Goal: Find specific page/section: Find specific page/section

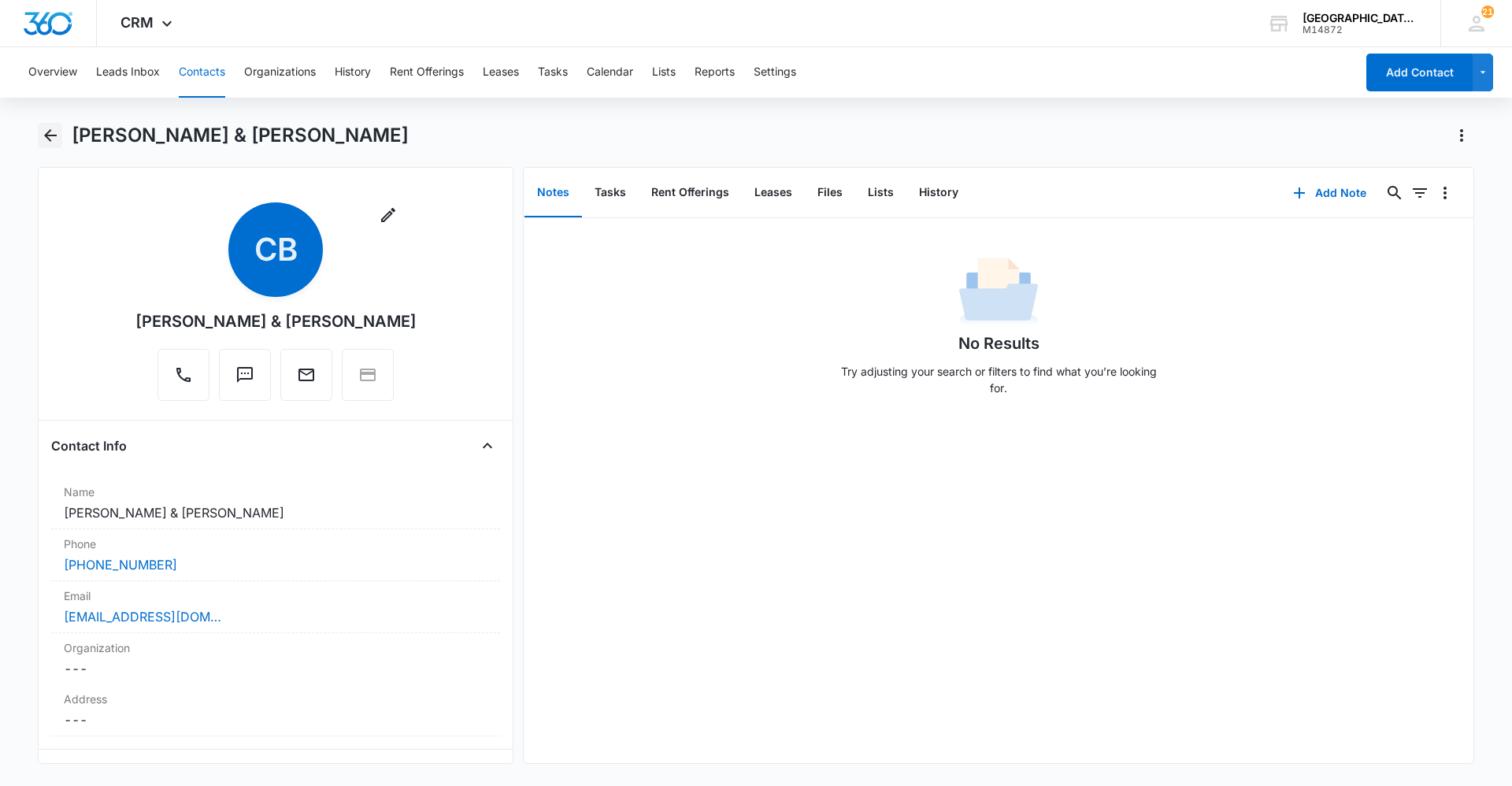
click at [48, 134] on icon "Back" at bounding box center [50, 135] width 19 height 19
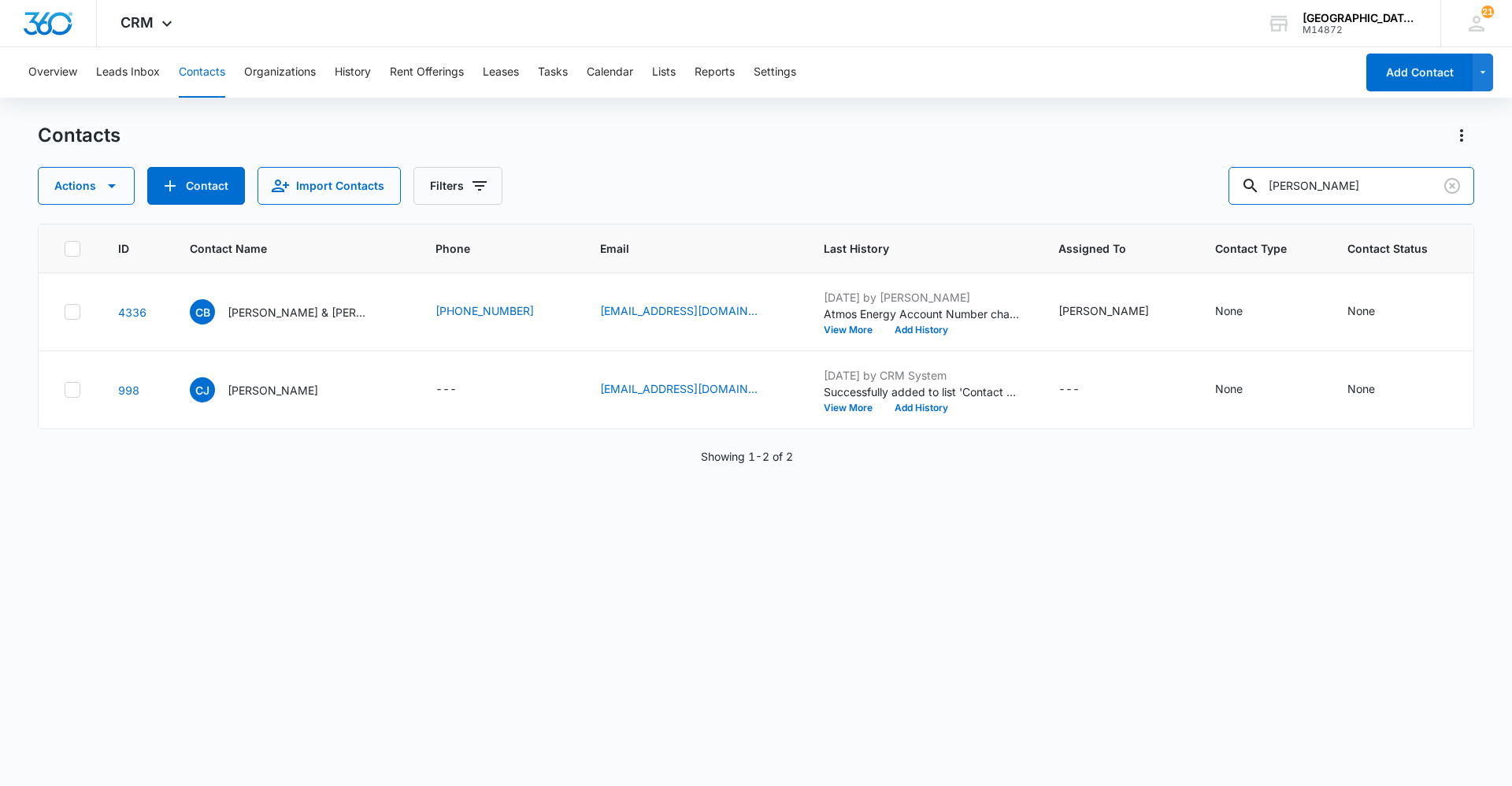
drag, startPoint x: 1252, startPoint y: 203, endPoint x: 1108, endPoint y: 212, distance: 144.3
click at [1108, 212] on div "Contacts Actions Contact Import Contacts Filters [PERSON_NAME] ID Contact Name …" at bounding box center [756, 453] width 1436 height 662
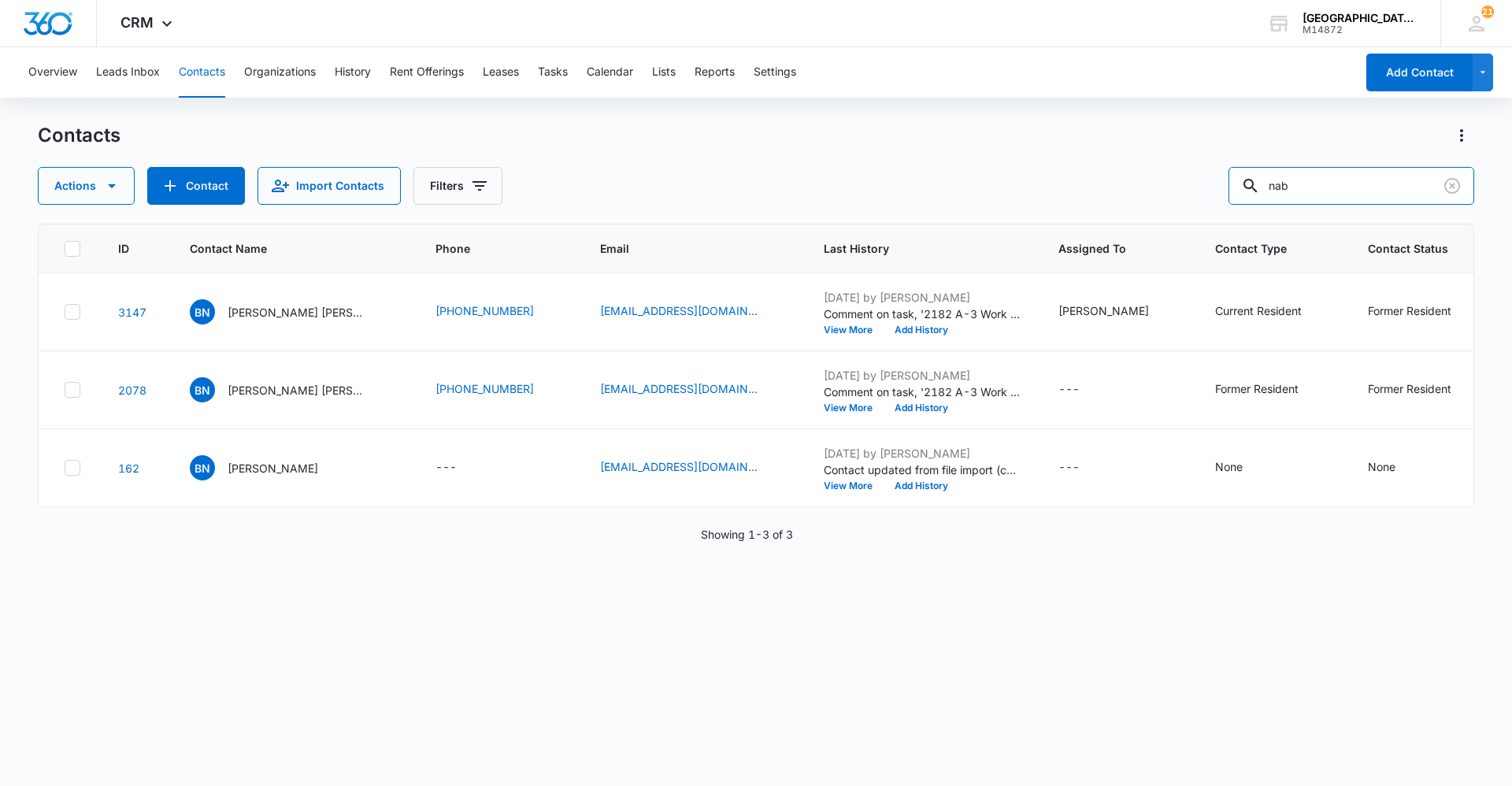
drag, startPoint x: 1349, startPoint y: 188, endPoint x: 929, endPoint y: 224, distance: 421.5
click at [949, 221] on div "Contacts Actions Contact Import Contacts Filters nab ID Contact Name Phone Emai…" at bounding box center [756, 453] width 1436 height 662
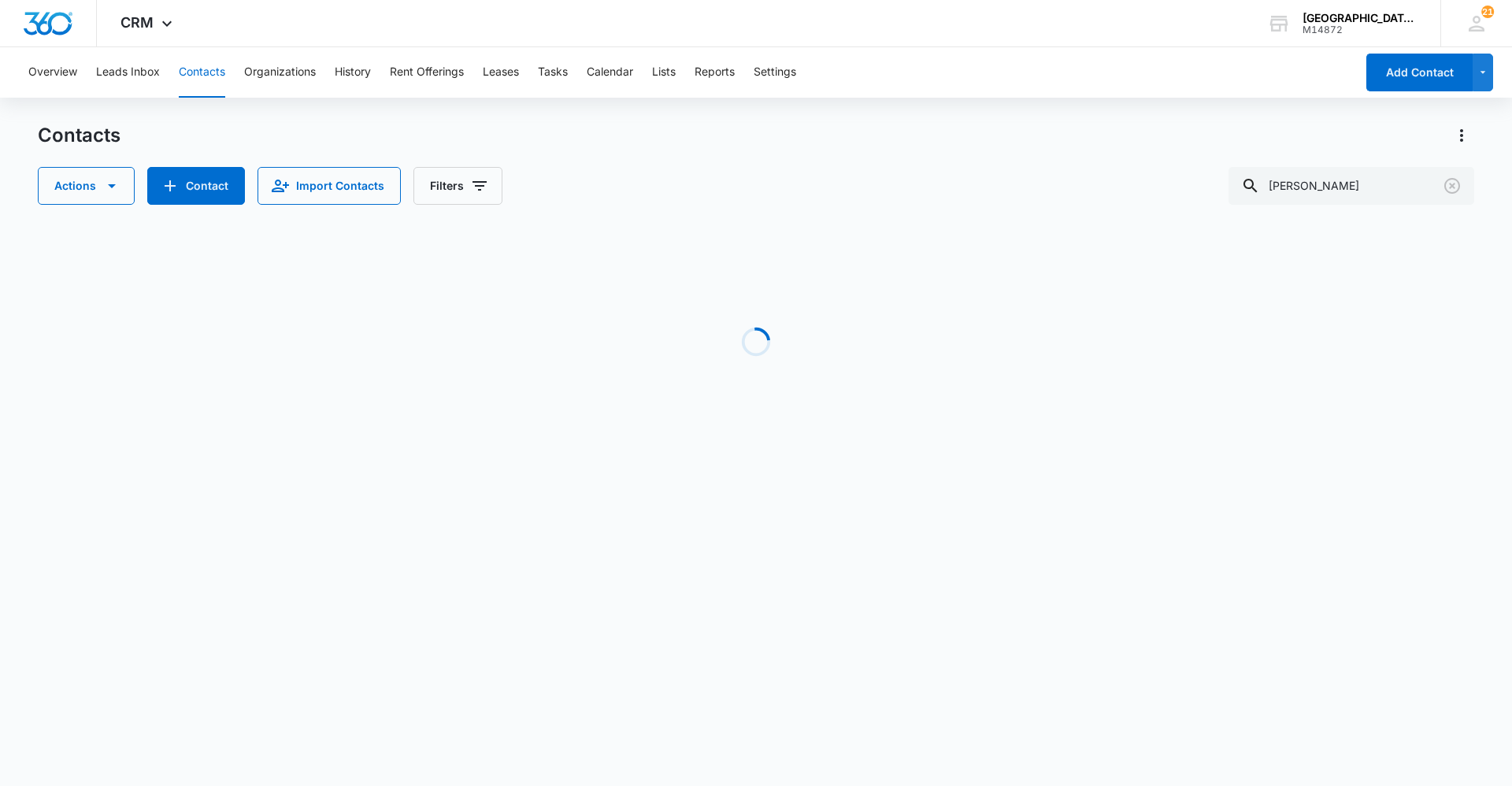
click at [860, 163] on div "Contacts Actions Contact Import Contacts Filters [PERSON_NAME]" at bounding box center [756, 164] width 1436 height 82
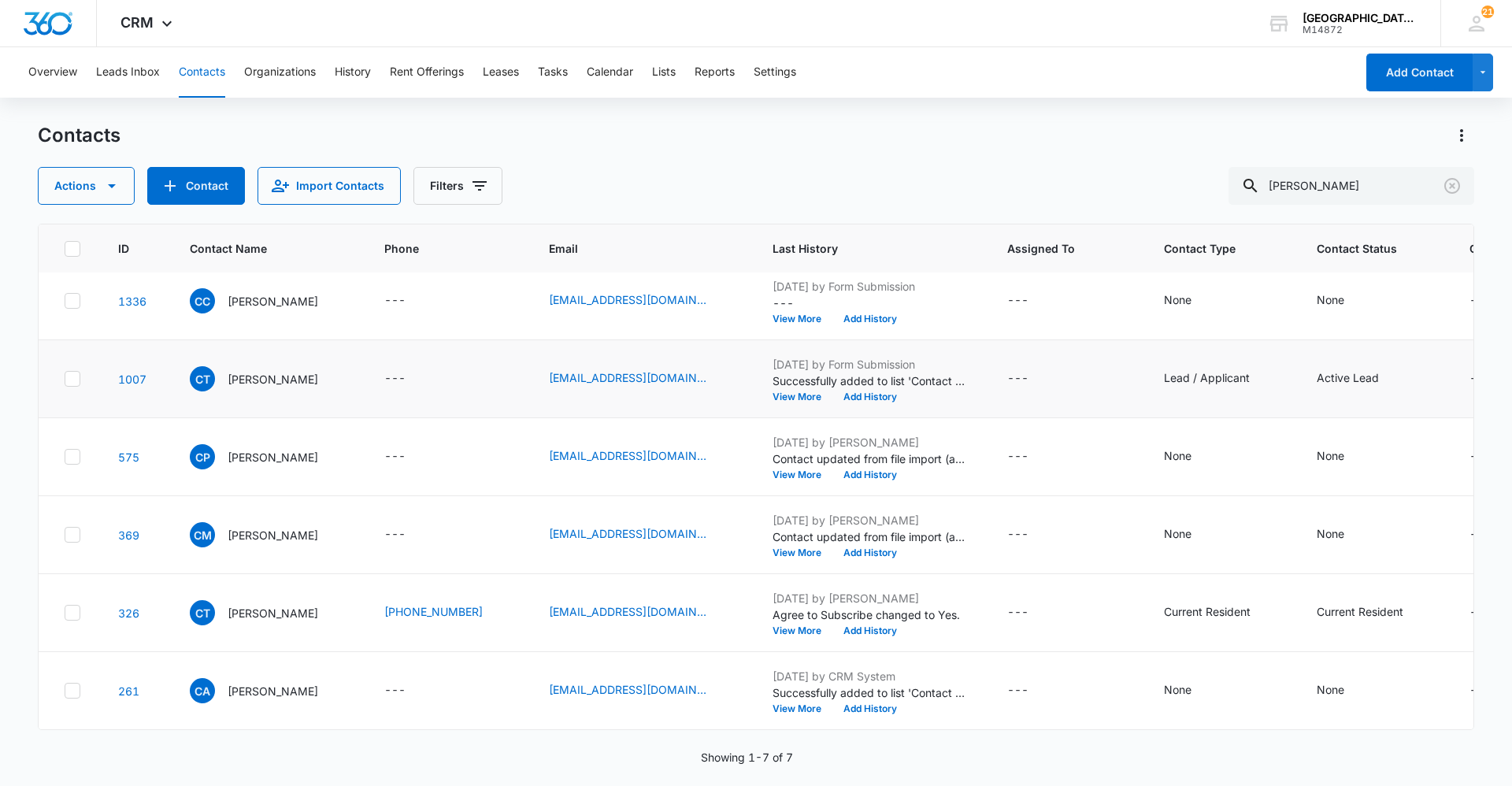
scroll to position [100, 0]
drag, startPoint x: 1342, startPoint y: 197, endPoint x: 1074, endPoint y: 202, distance: 268.0
click at [1123, 205] on div "Contacts Actions Contact Import Contacts Filters [PERSON_NAME] ID Contact Name …" at bounding box center [756, 453] width 1436 height 662
type input "[PERSON_NAME]"
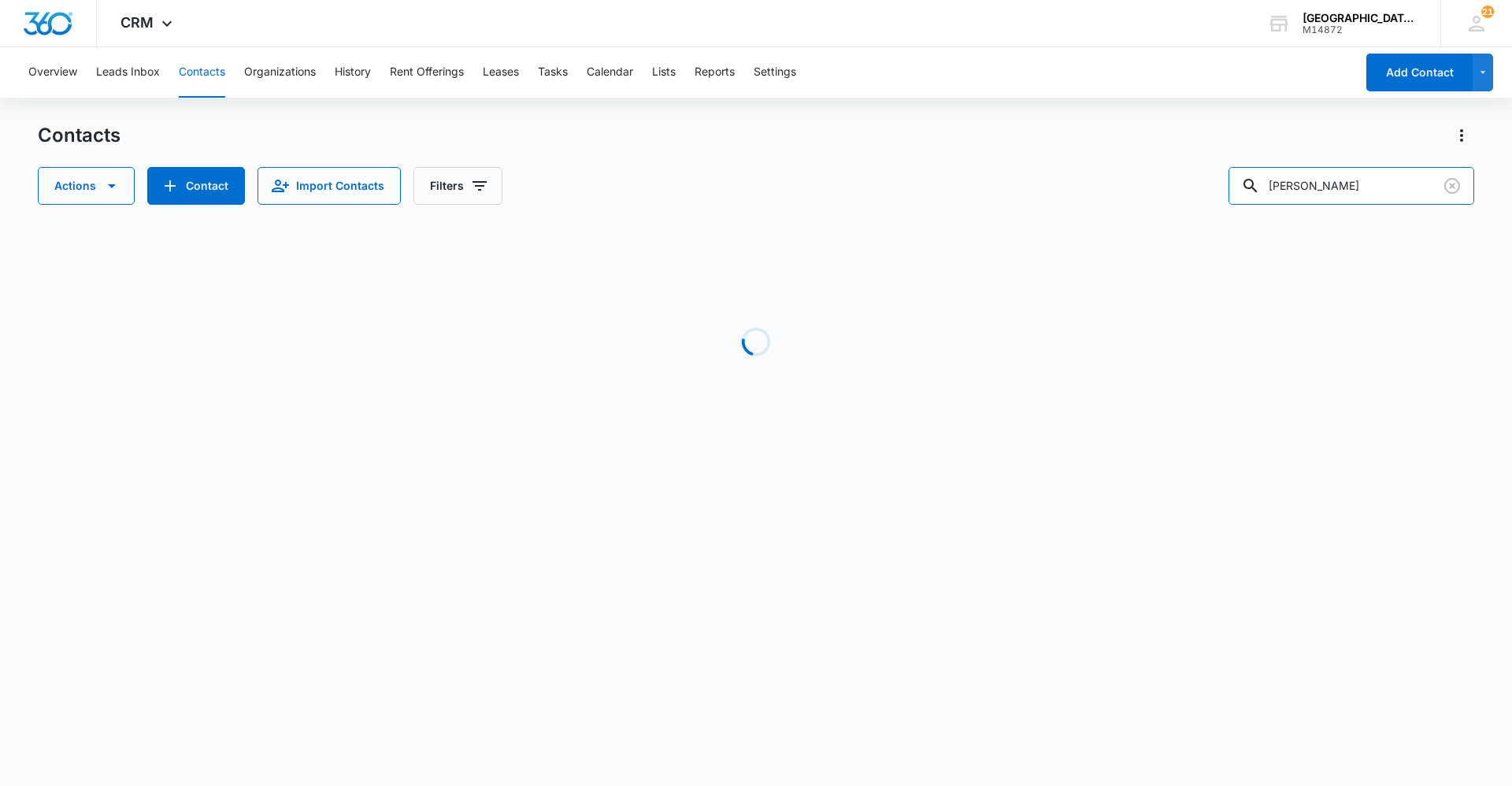
scroll to position [0, 0]
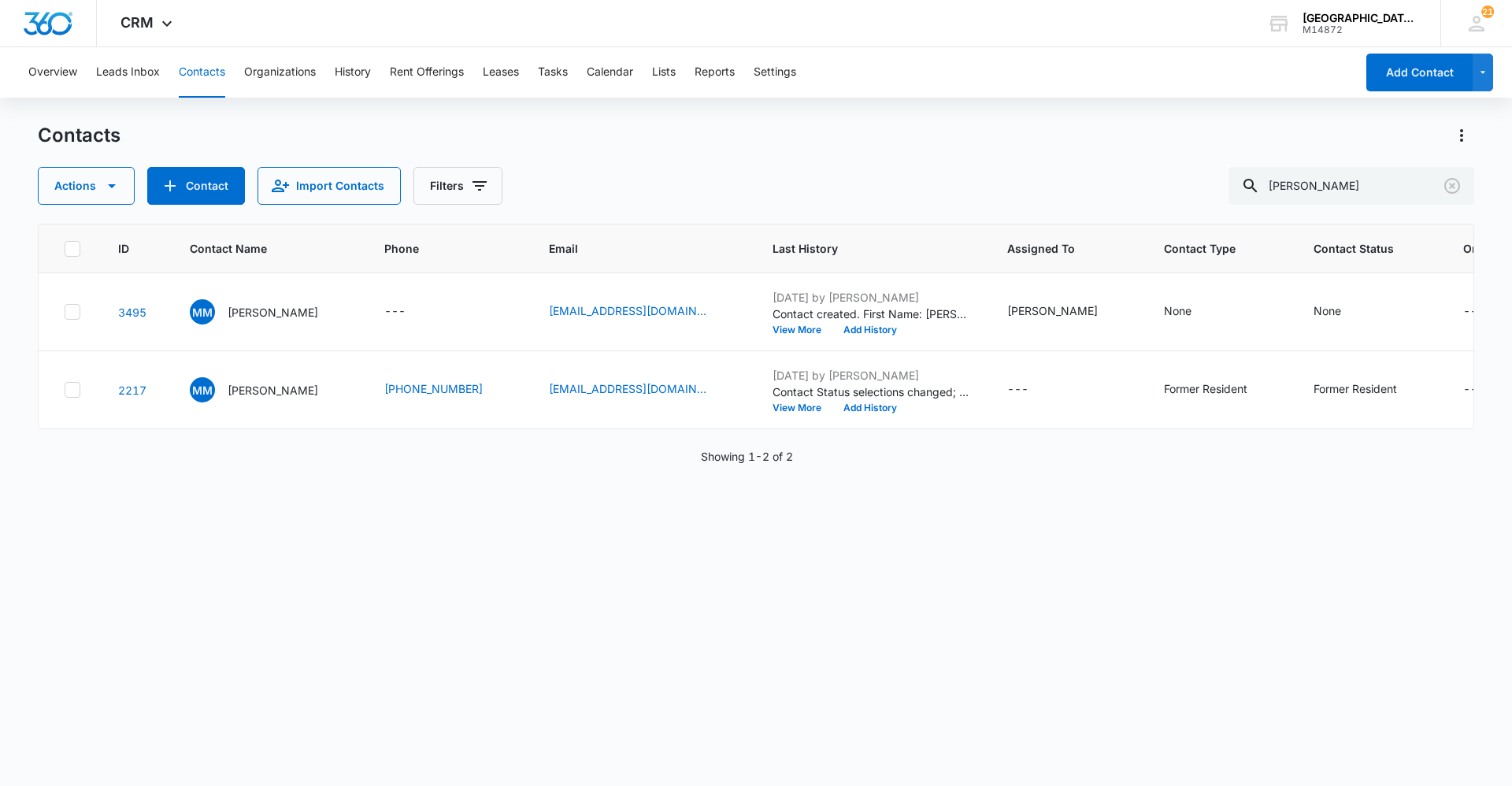
click at [804, 157] on div "Contacts Actions Contact Import Contacts Filters [PERSON_NAME]" at bounding box center [756, 164] width 1436 height 82
click at [828, 154] on div "Contacts Actions Contact Import Contacts Filters [PERSON_NAME]" at bounding box center [756, 164] width 1436 height 82
click at [818, 137] on div "Contacts" at bounding box center [756, 135] width 1436 height 25
click at [897, 149] on div "Contacts Actions Contact Import Contacts Filters [PERSON_NAME]" at bounding box center [756, 164] width 1436 height 82
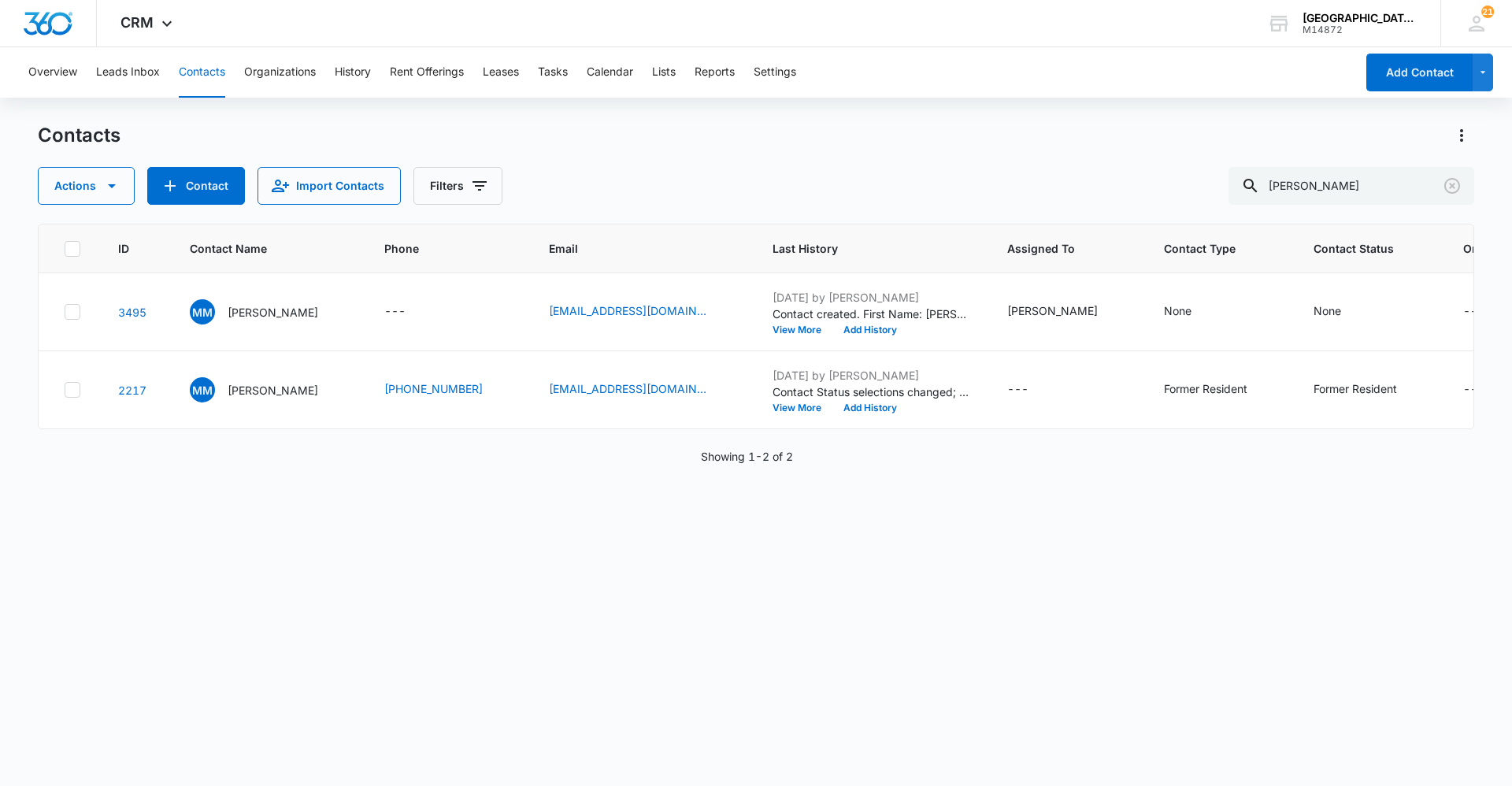
click at [1055, 117] on div "Overview Leads Inbox Contacts Organizations History Rent Offerings Leases Tasks…" at bounding box center [756, 415] width 1512 height 737
drag, startPoint x: 1327, startPoint y: 202, endPoint x: 1009, endPoint y: 159, distance: 320.9
click at [1044, 174] on div "Actions Contact Import Contacts Filters [PERSON_NAME]" at bounding box center [756, 186] width 1436 height 38
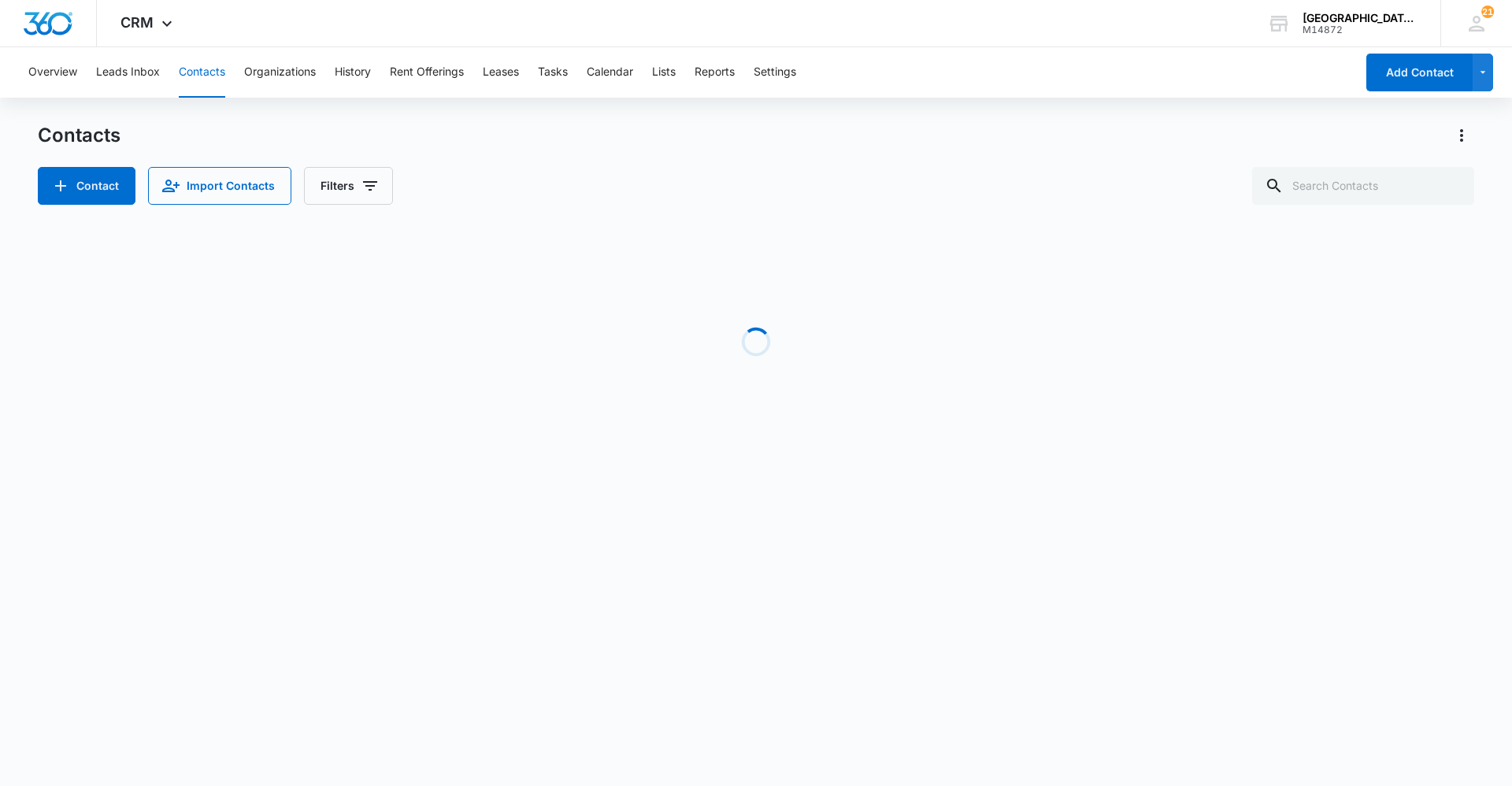
click at [1009, 159] on div "Contacts Contact Import Contacts Filters" at bounding box center [756, 164] width 1436 height 82
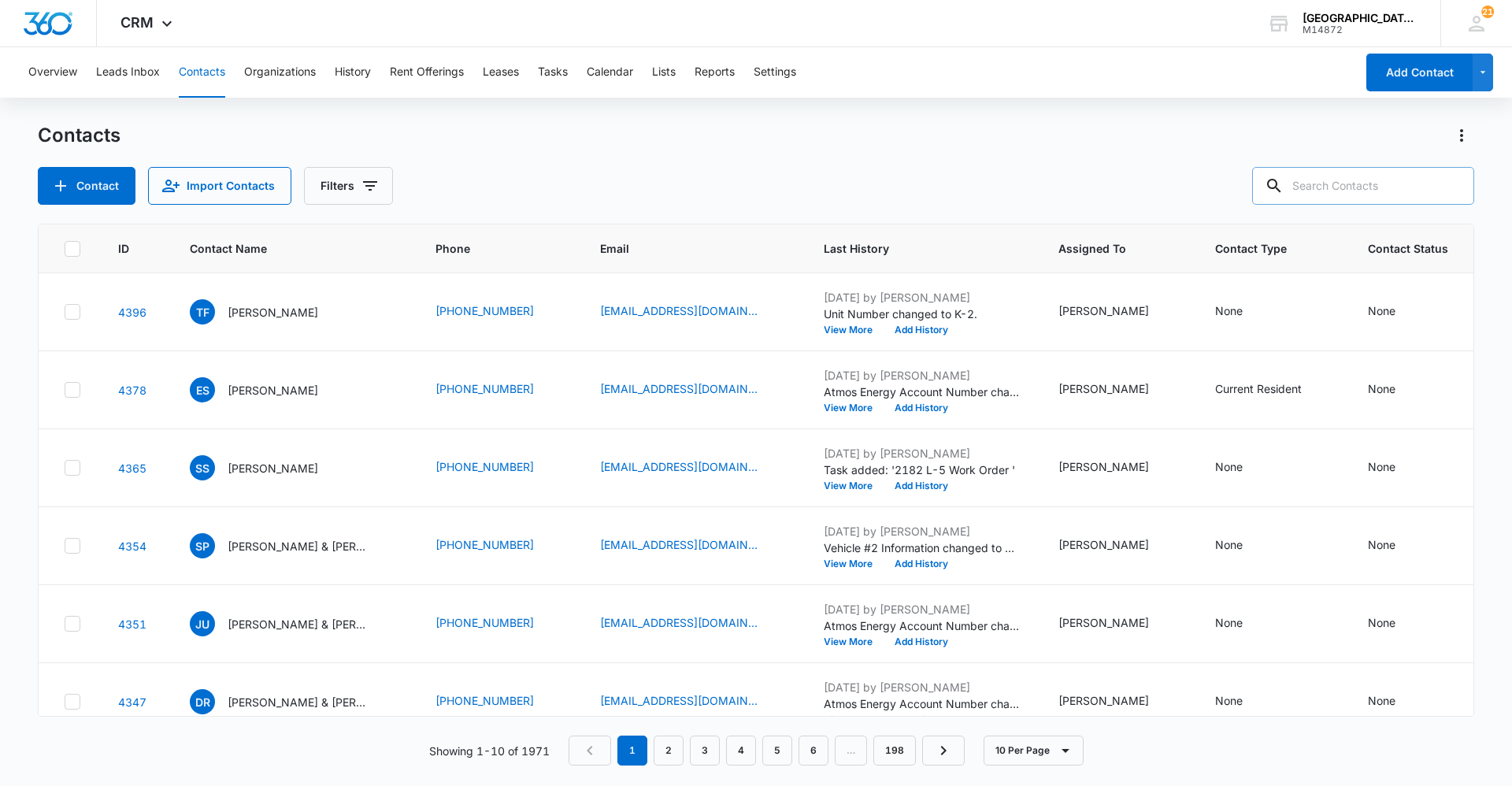
click at [1351, 172] on input "text" at bounding box center [1364, 186] width 222 height 38
type input "[PERSON_NAME]"
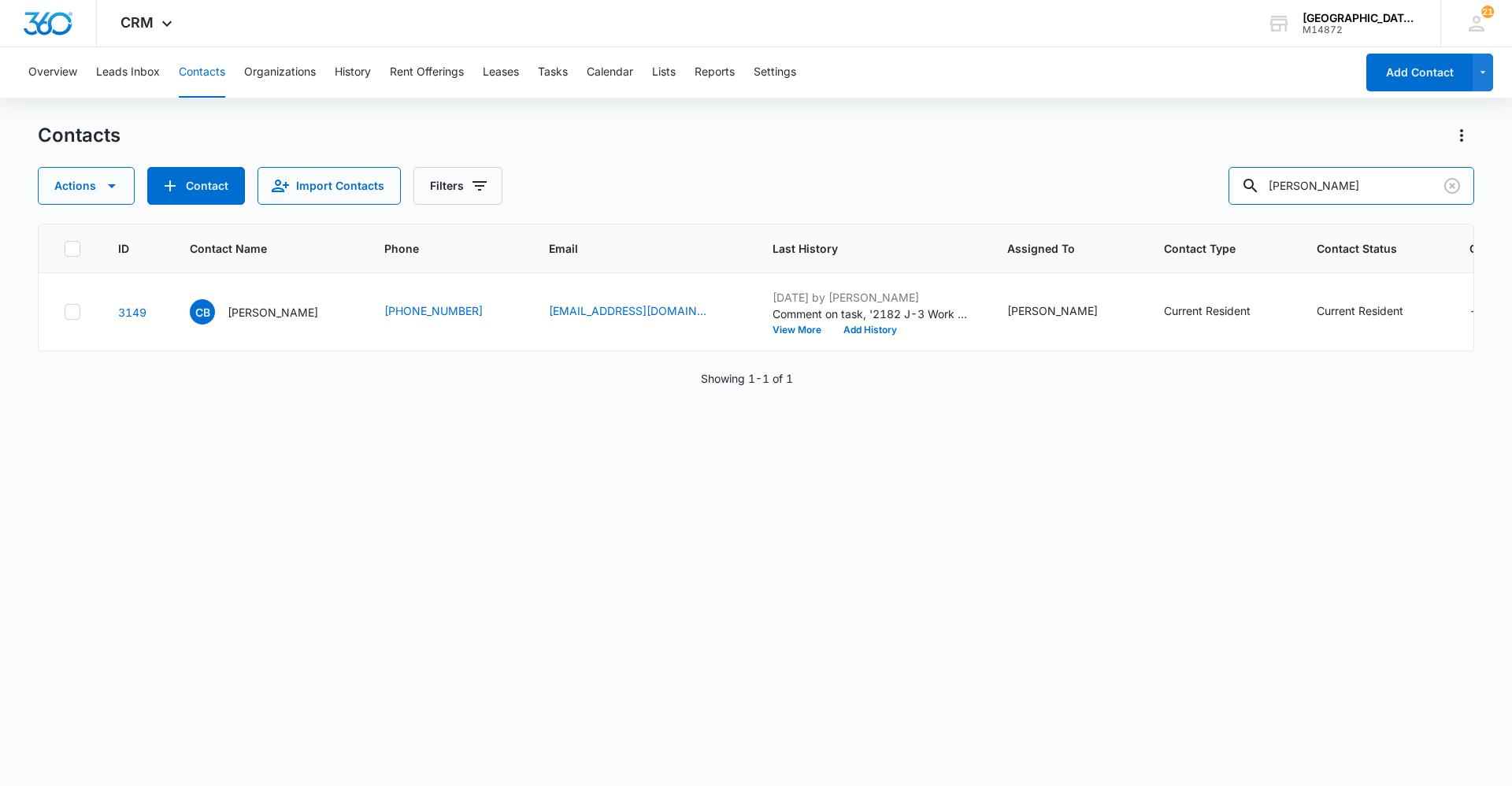
drag, startPoint x: 1186, startPoint y: 179, endPoint x: 650, endPoint y: 212, distance: 537.0
click at [699, 228] on div "Contacts Actions Contact Import Contacts Filters [PERSON_NAME] ID Contact Name …" at bounding box center [756, 453] width 1436 height 662
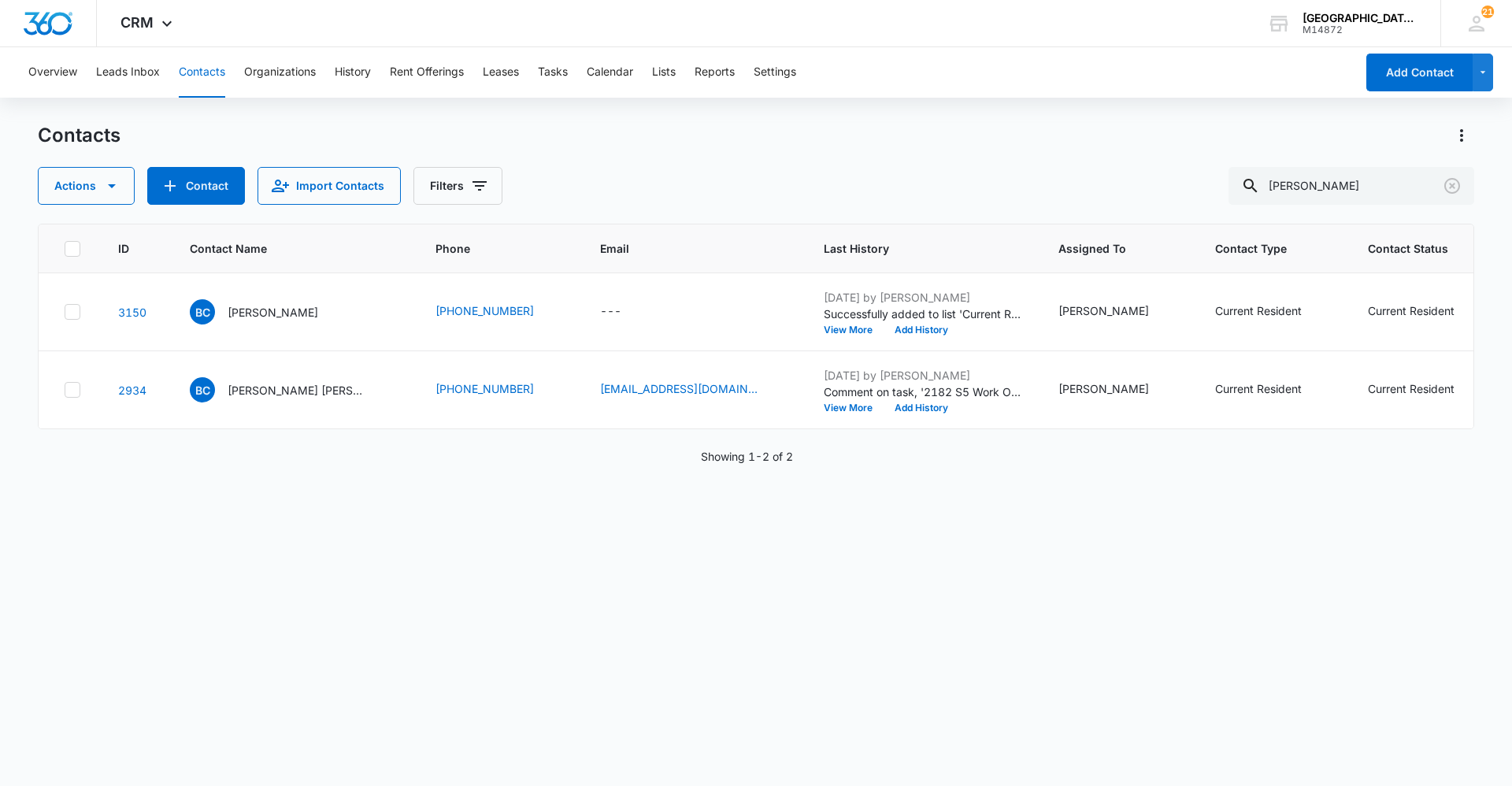
click at [841, 175] on div "Actions Contact Import Contacts Filters [PERSON_NAME]" at bounding box center [756, 186] width 1436 height 38
drag, startPoint x: 1397, startPoint y: 186, endPoint x: 825, endPoint y: 276, distance: 579.0
click at [941, 235] on div "Contacts Actions Contact Import Contacts Filters [PERSON_NAME] ID Contact Name …" at bounding box center [756, 453] width 1436 height 662
type input "[PERSON_NAME]"
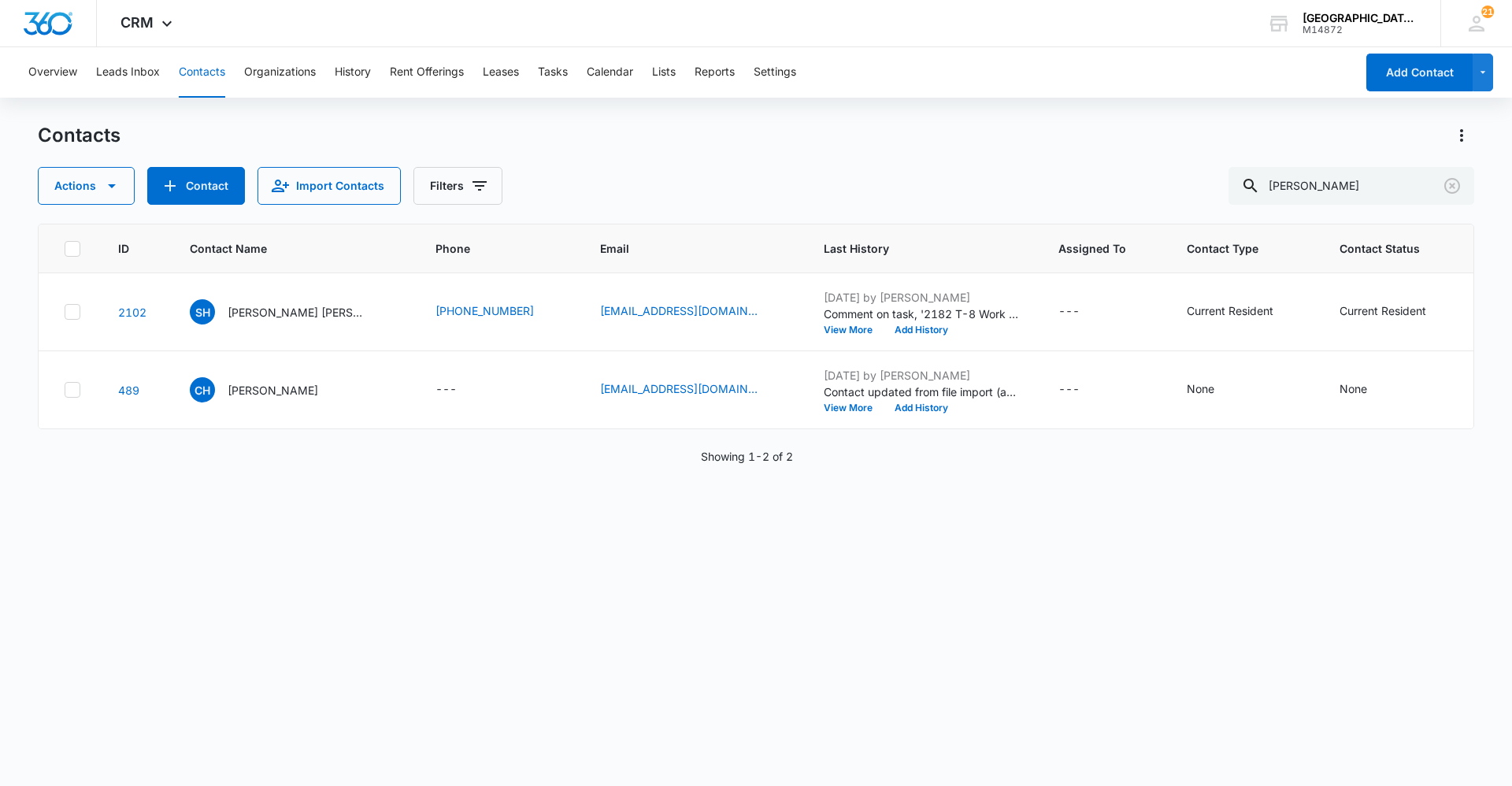
click at [852, 172] on div "Actions Contact Import Contacts Filters [PERSON_NAME]" at bounding box center [756, 186] width 1436 height 38
click at [966, 131] on div "Contacts" at bounding box center [756, 135] width 1436 height 25
drag, startPoint x: 1373, startPoint y: 190, endPoint x: 827, endPoint y: 248, distance: 549.1
click at [869, 245] on div "Contacts Actions Contact Import Contacts Filters [PERSON_NAME] ID Contact Name …" at bounding box center [756, 453] width 1436 height 662
type input "[PERSON_NAME]"
